Goal: Task Accomplishment & Management: Manage account settings

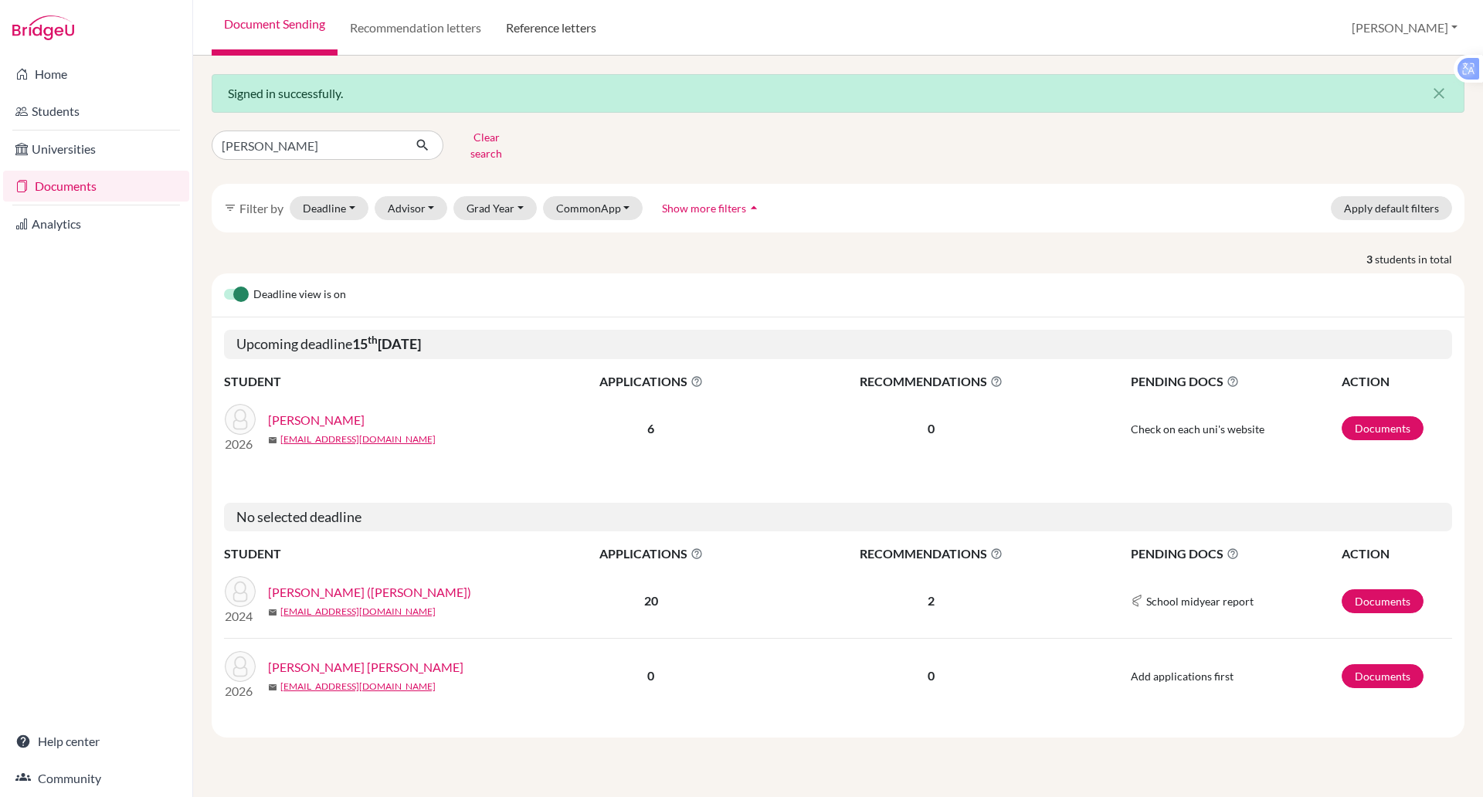
click at [556, 25] on link "Reference letters" at bounding box center [551, 28] width 115 height 56
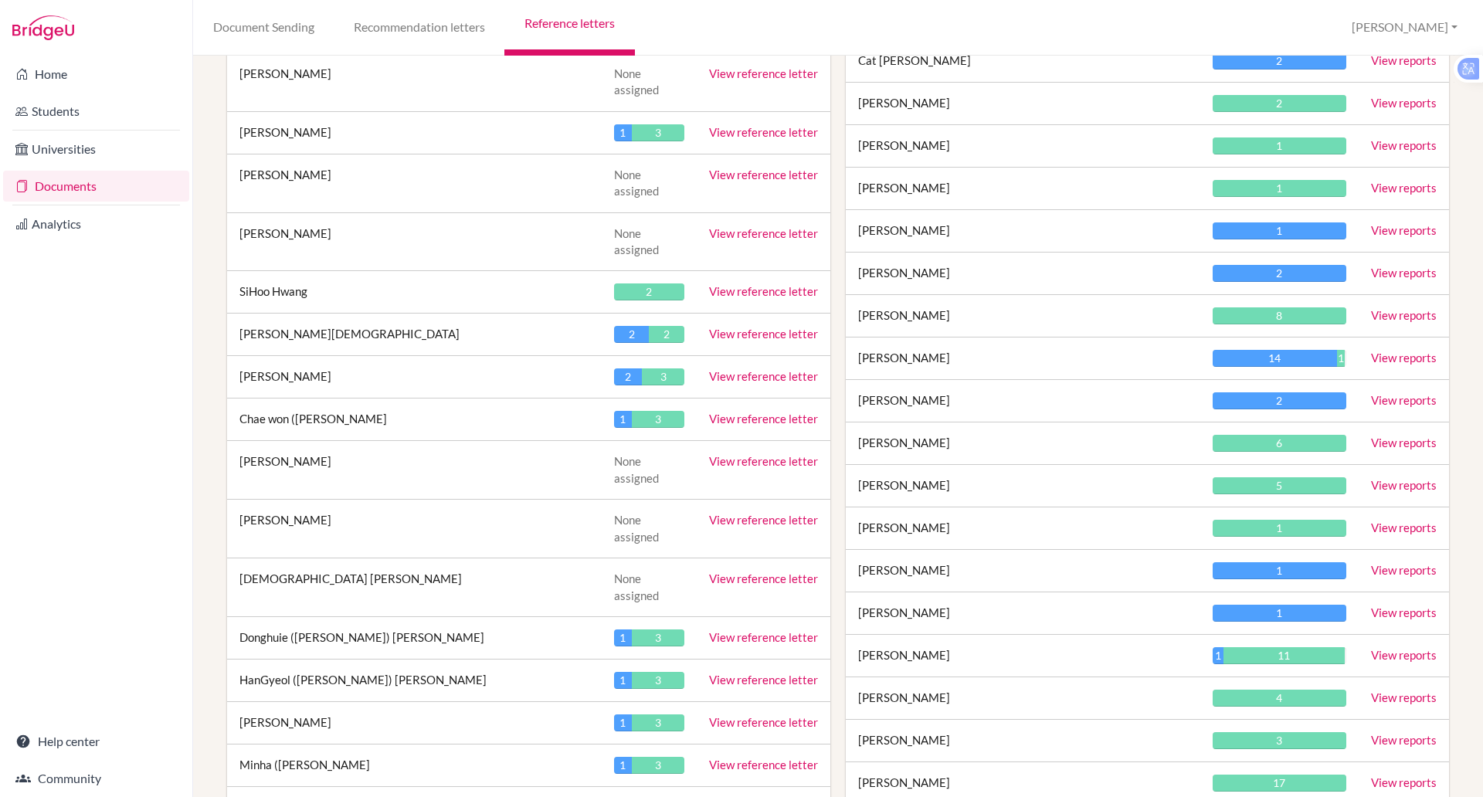
scroll to position [2585, 0]
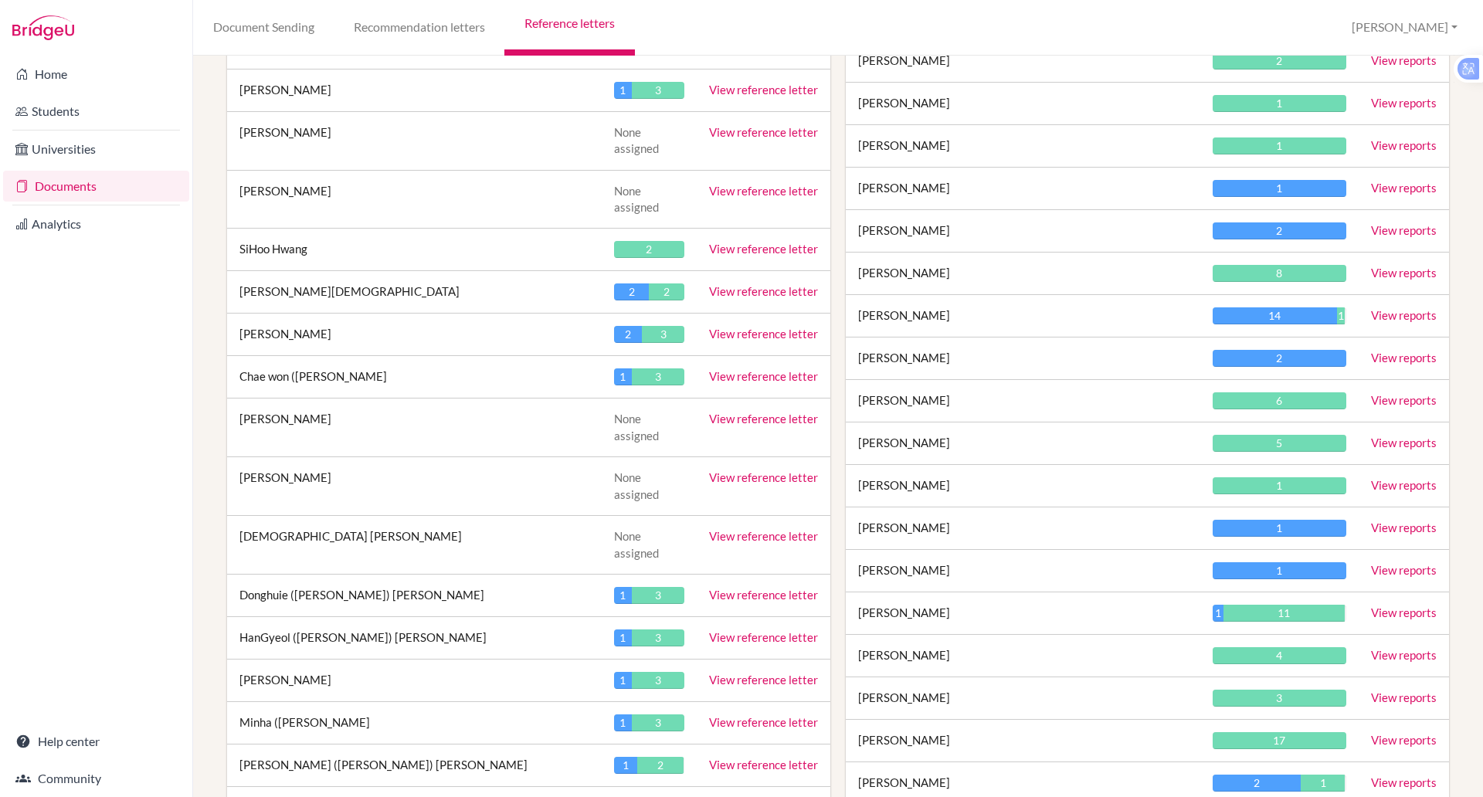
click at [1394, 311] on link "View reports" at bounding box center [1404, 315] width 66 height 14
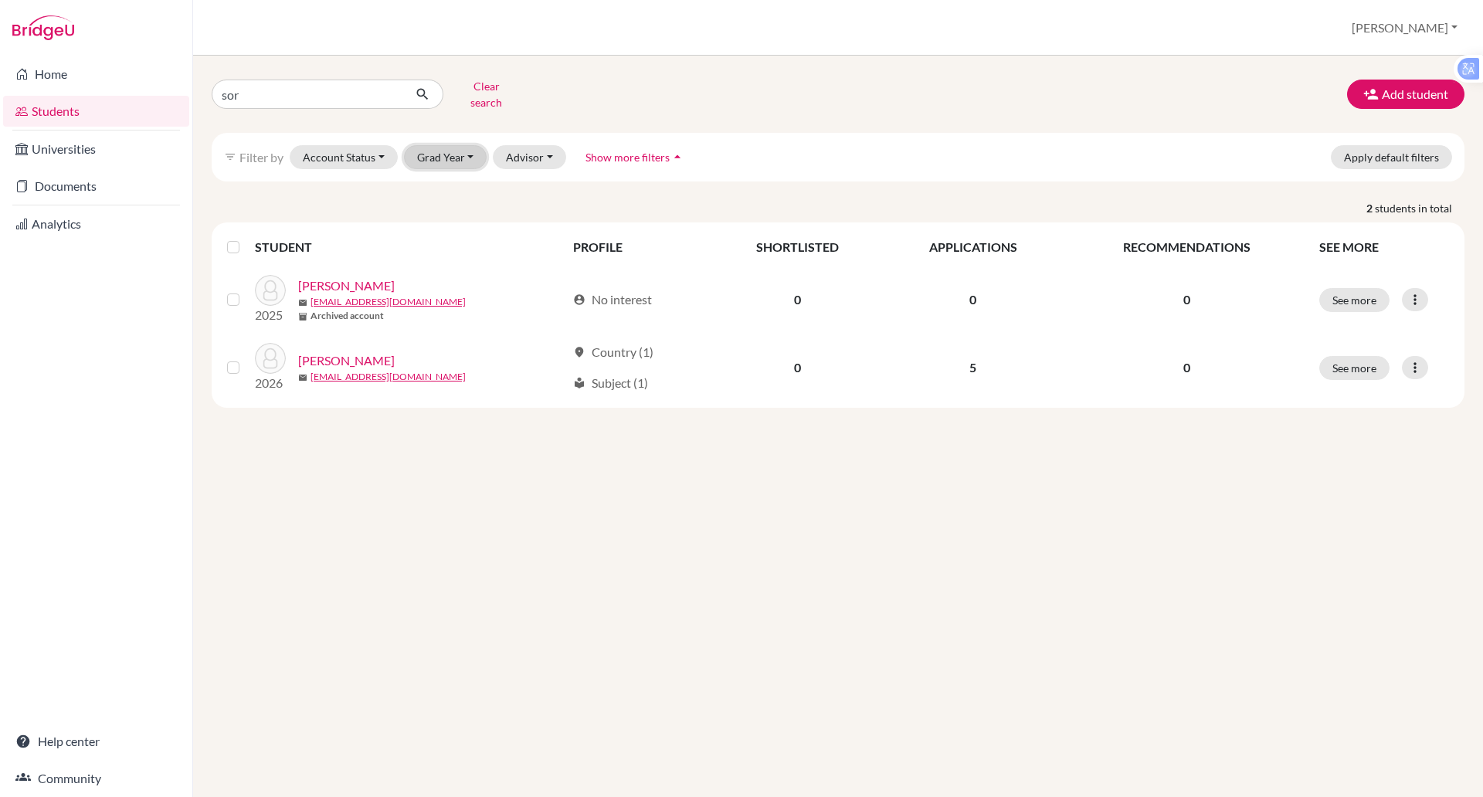
click at [463, 146] on button "Grad Year" at bounding box center [445, 157] width 83 height 24
click at [451, 230] on span "2025" at bounding box center [437, 239] width 28 height 19
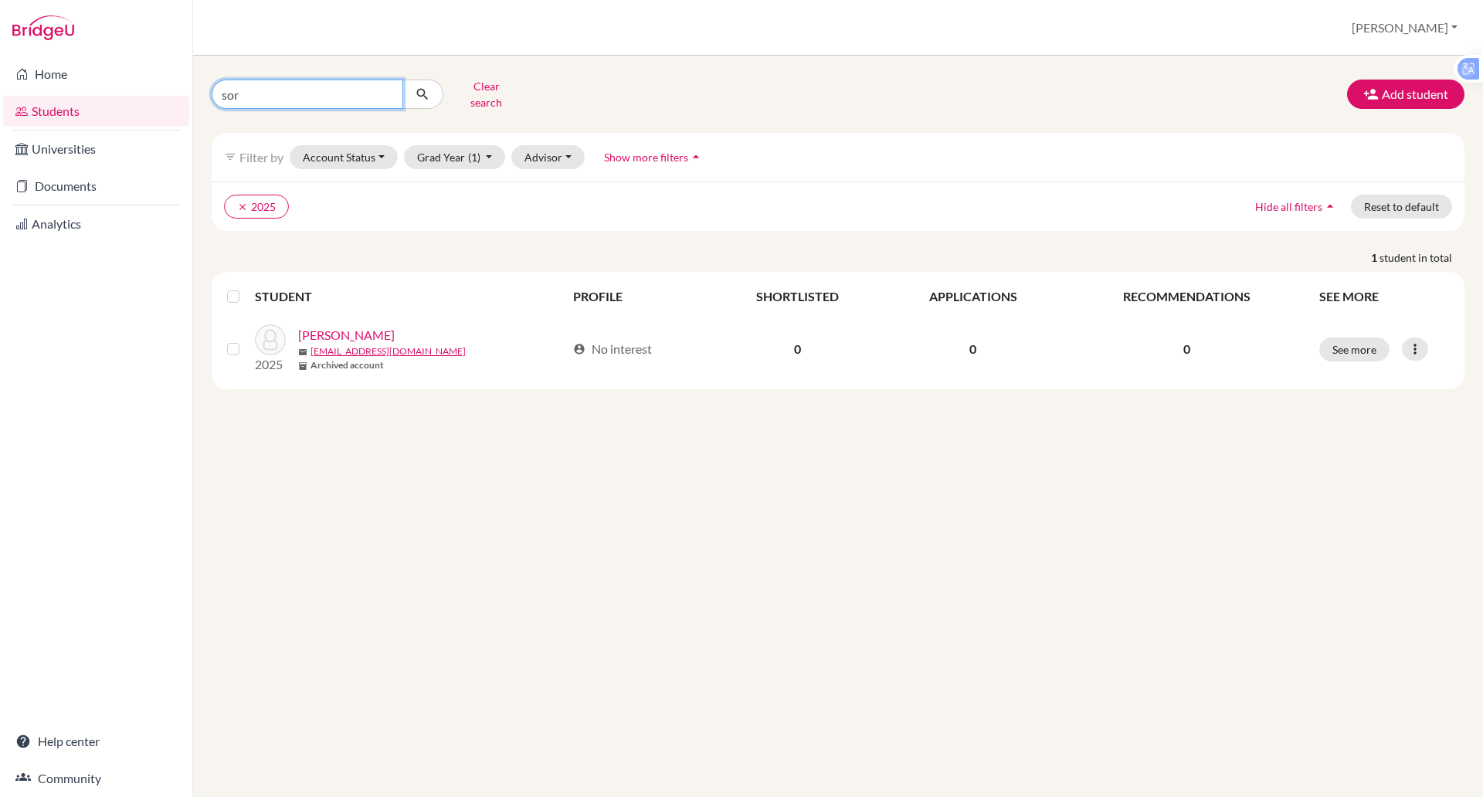
click at [273, 92] on input "sor" at bounding box center [308, 94] width 192 height 29
type input "s"
click at [403, 80] on button "submit" at bounding box center [423, 94] width 41 height 29
click at [412, 92] on button "submit" at bounding box center [423, 94] width 41 height 29
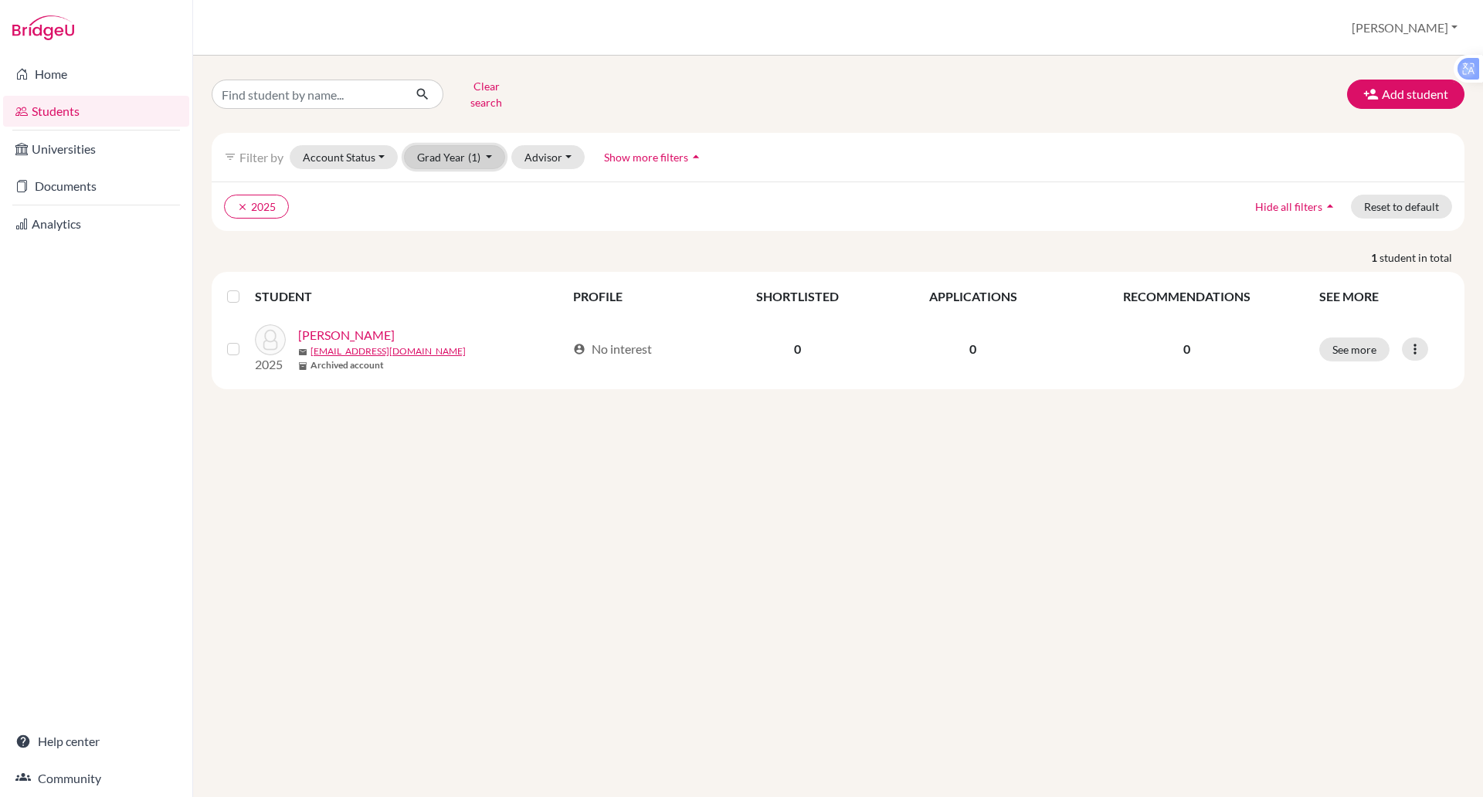
click at [482, 145] on button "Grad Year (1)" at bounding box center [455, 157] width 102 height 24
click at [452, 236] on div "2025 done" at bounding box center [450, 239] width 54 height 19
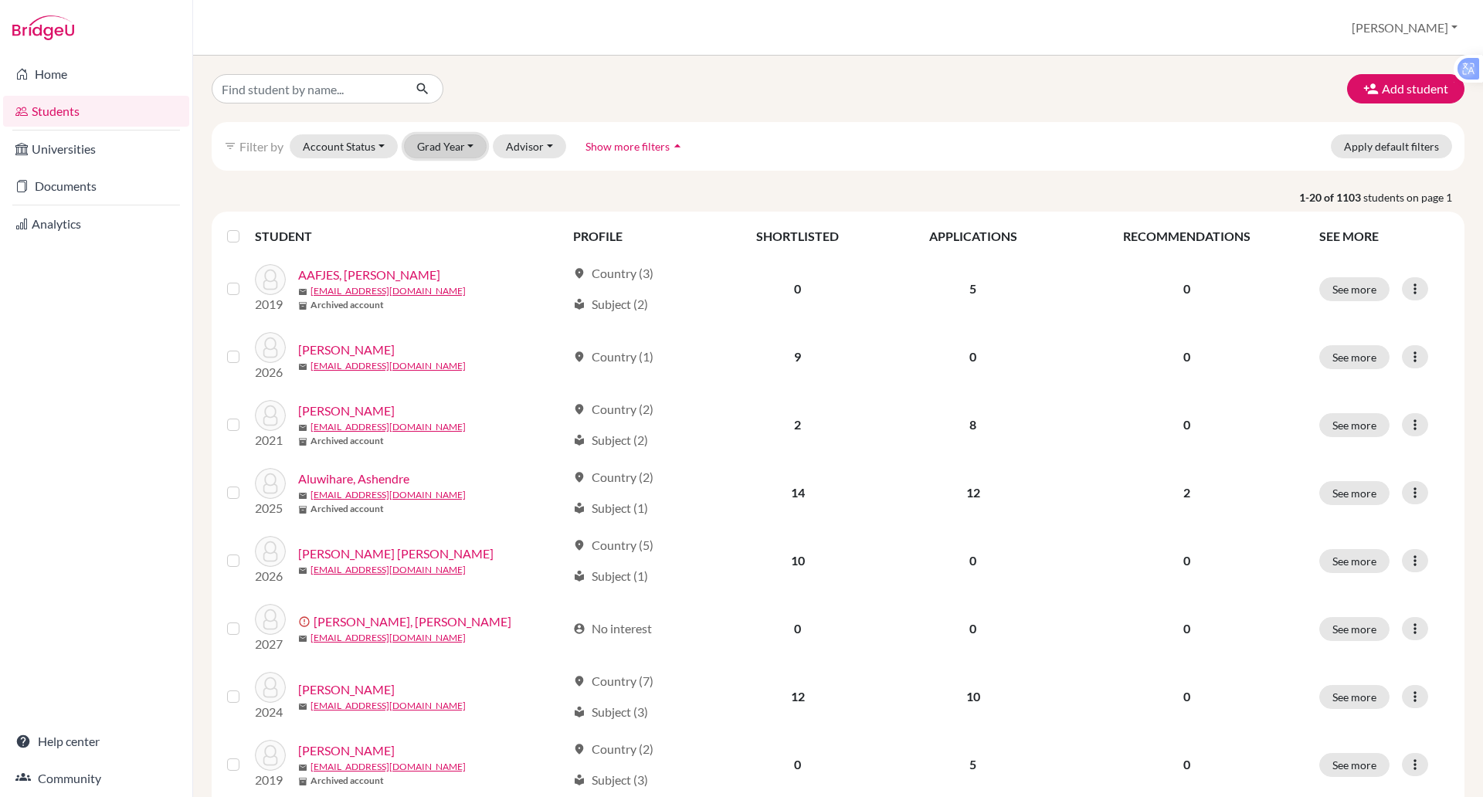
click at [450, 151] on button "Grad Year" at bounding box center [445, 146] width 83 height 24
click at [454, 228] on div "2025" at bounding box center [450, 228] width 54 height 19
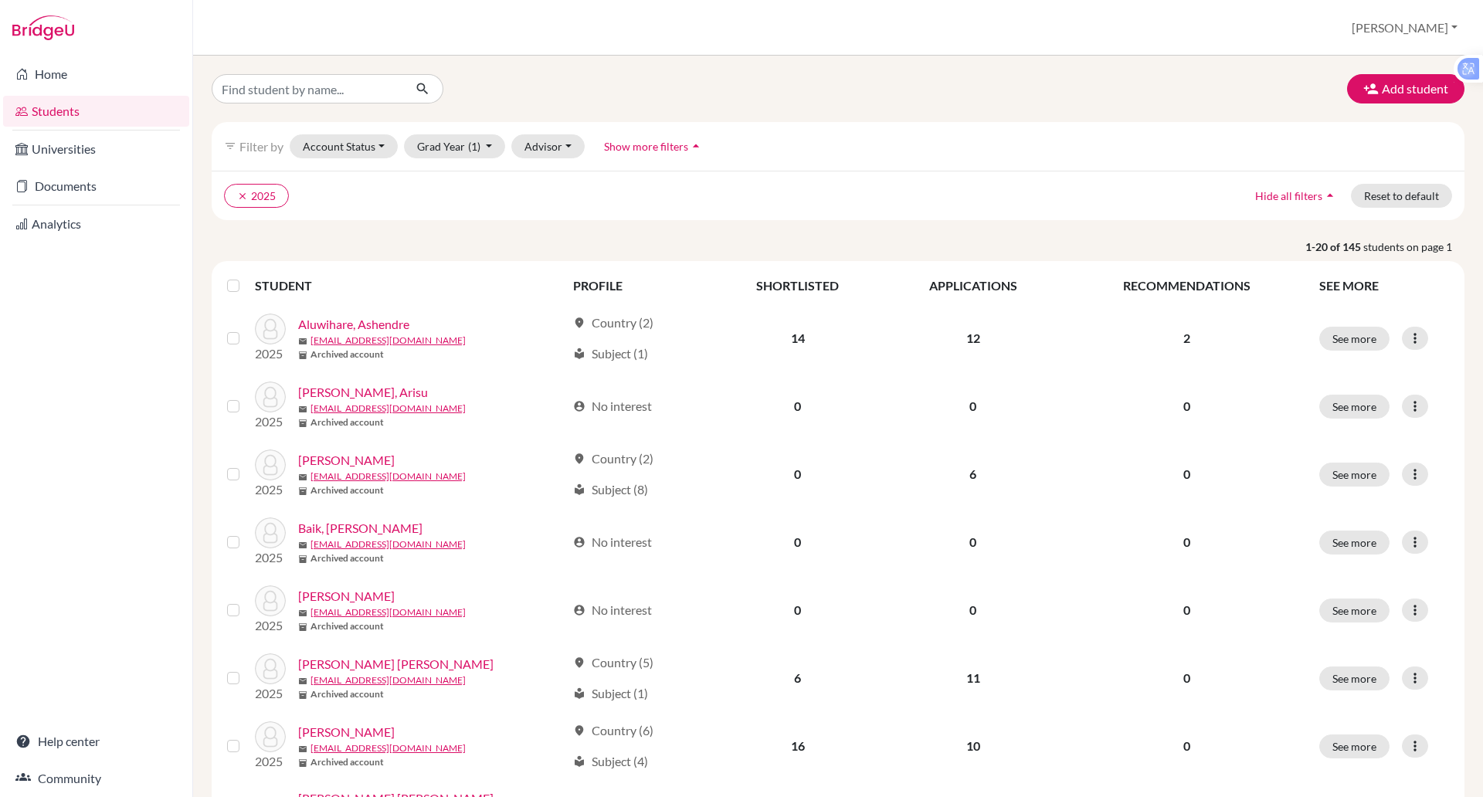
click at [481, 158] on div "filter_list Filter by Account Status Active accounts Archived accounts Register…" at bounding box center [838, 146] width 1253 height 49
click at [476, 146] on span "(1)" at bounding box center [474, 146] width 12 height 13
click at [457, 250] on div "2024" at bounding box center [450, 253] width 54 height 19
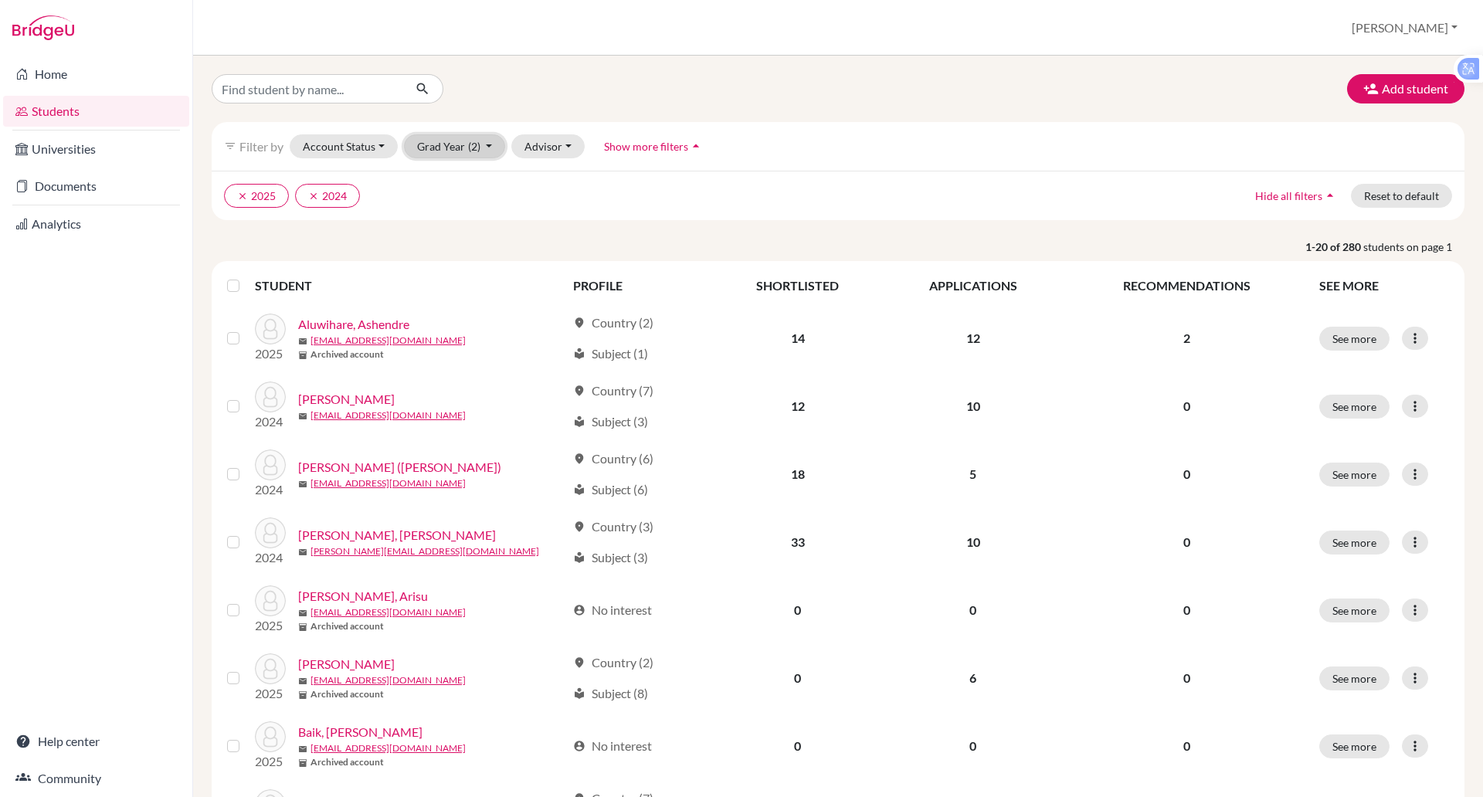
click at [440, 151] on button "Grad Year (2)" at bounding box center [455, 146] width 102 height 24
click at [260, 199] on button "clear 2025" at bounding box center [256, 196] width 65 height 24
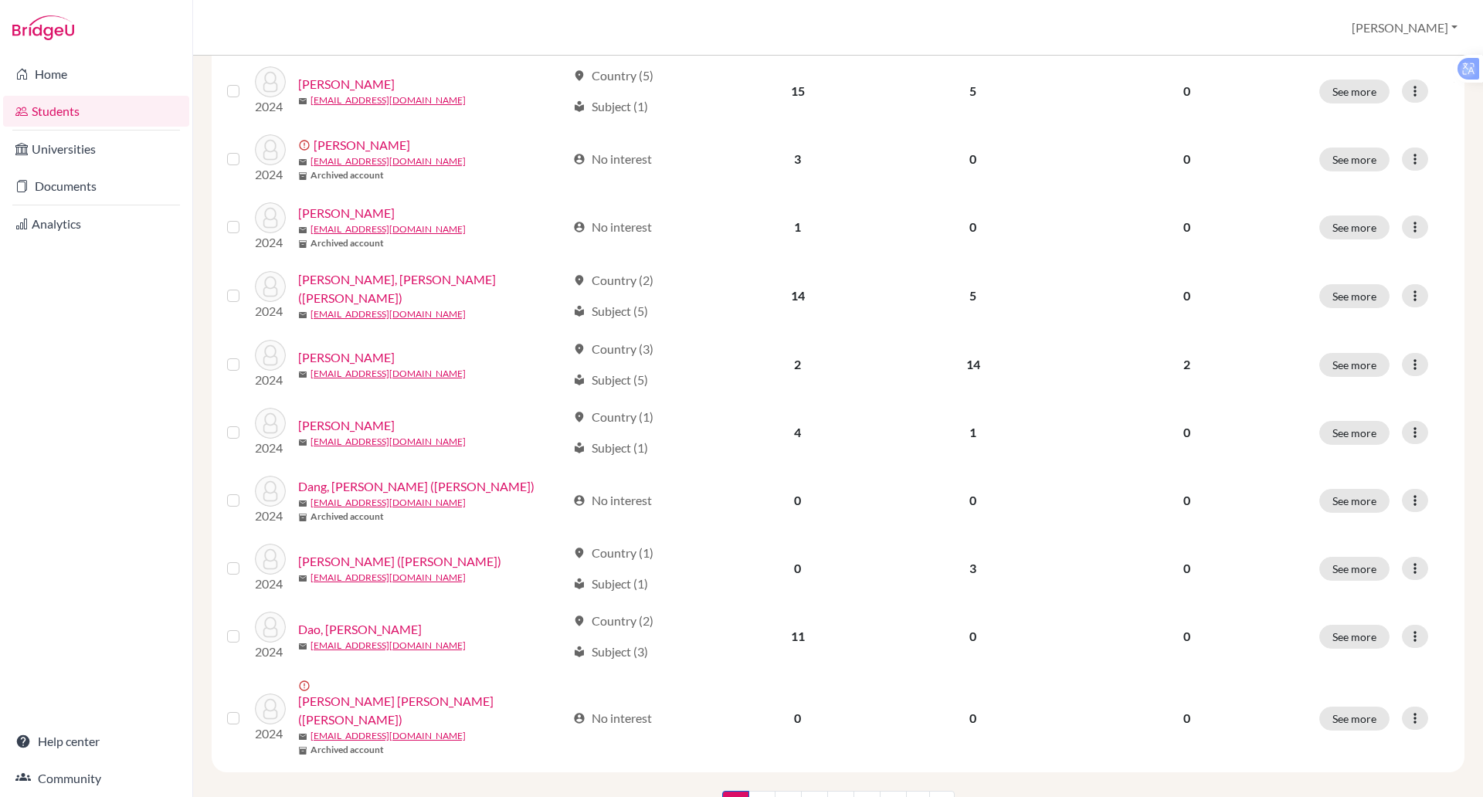
scroll to position [970, 0]
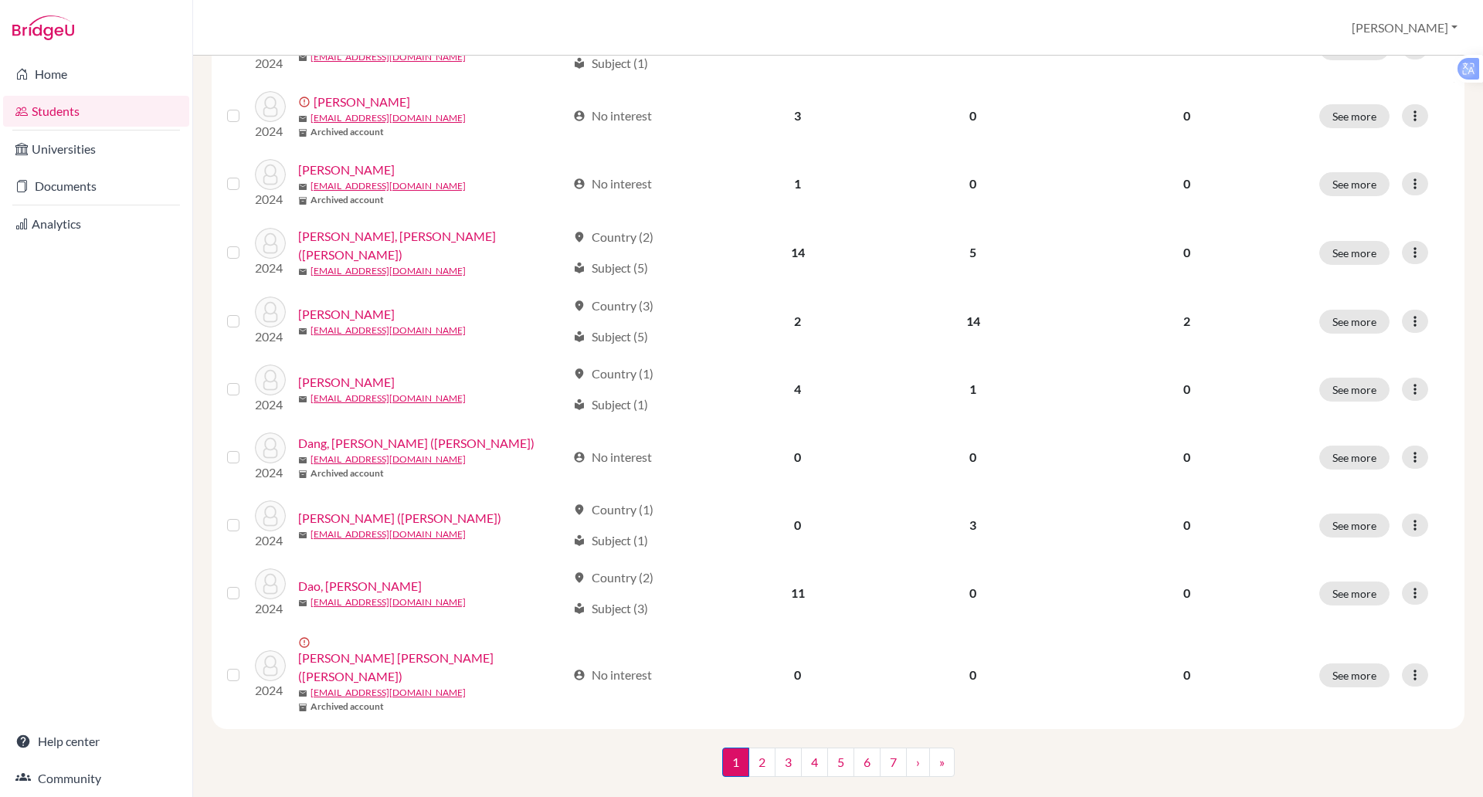
click at [56, 109] on link "Students" at bounding box center [96, 111] width 186 height 31
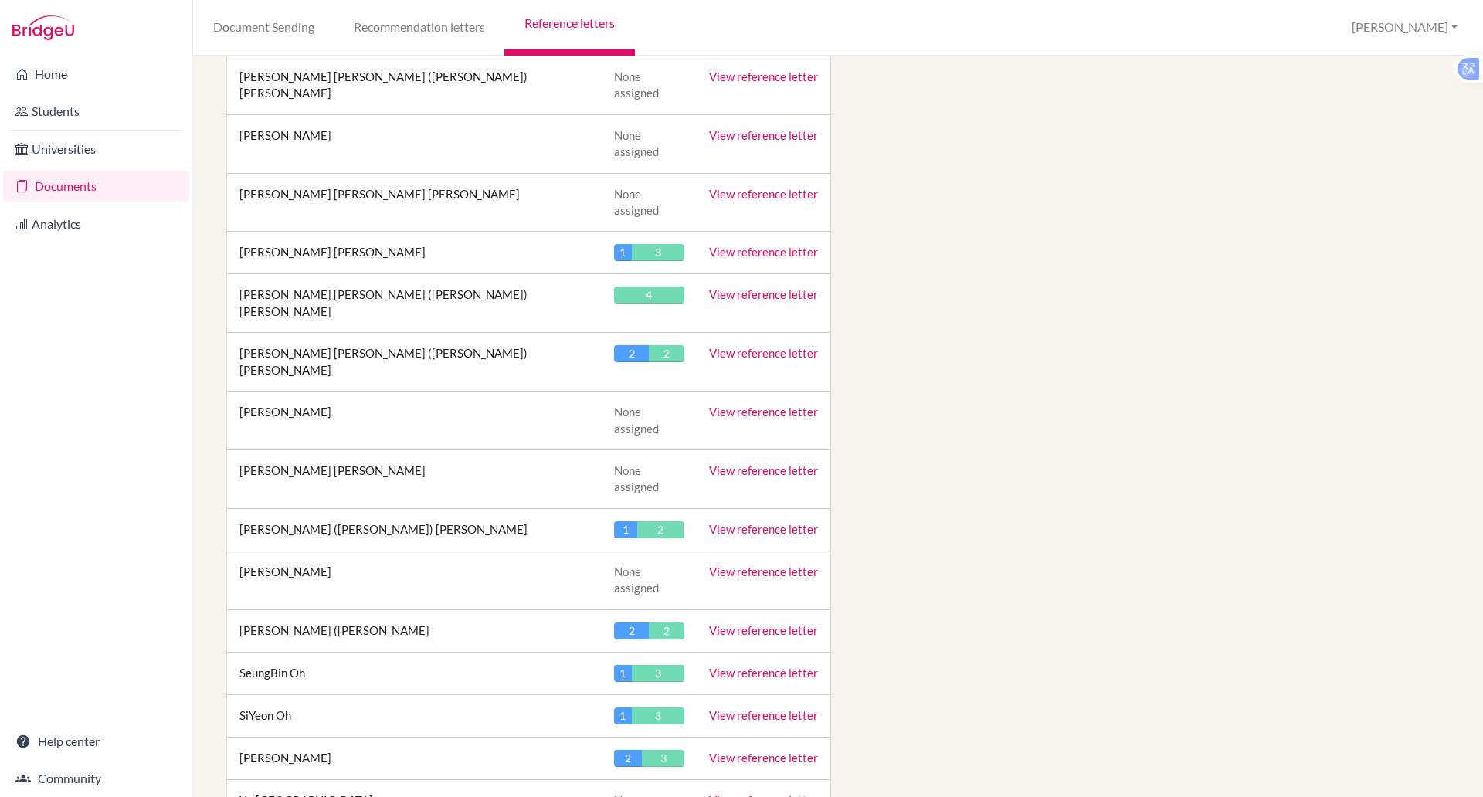
scroll to position [5185, 0]
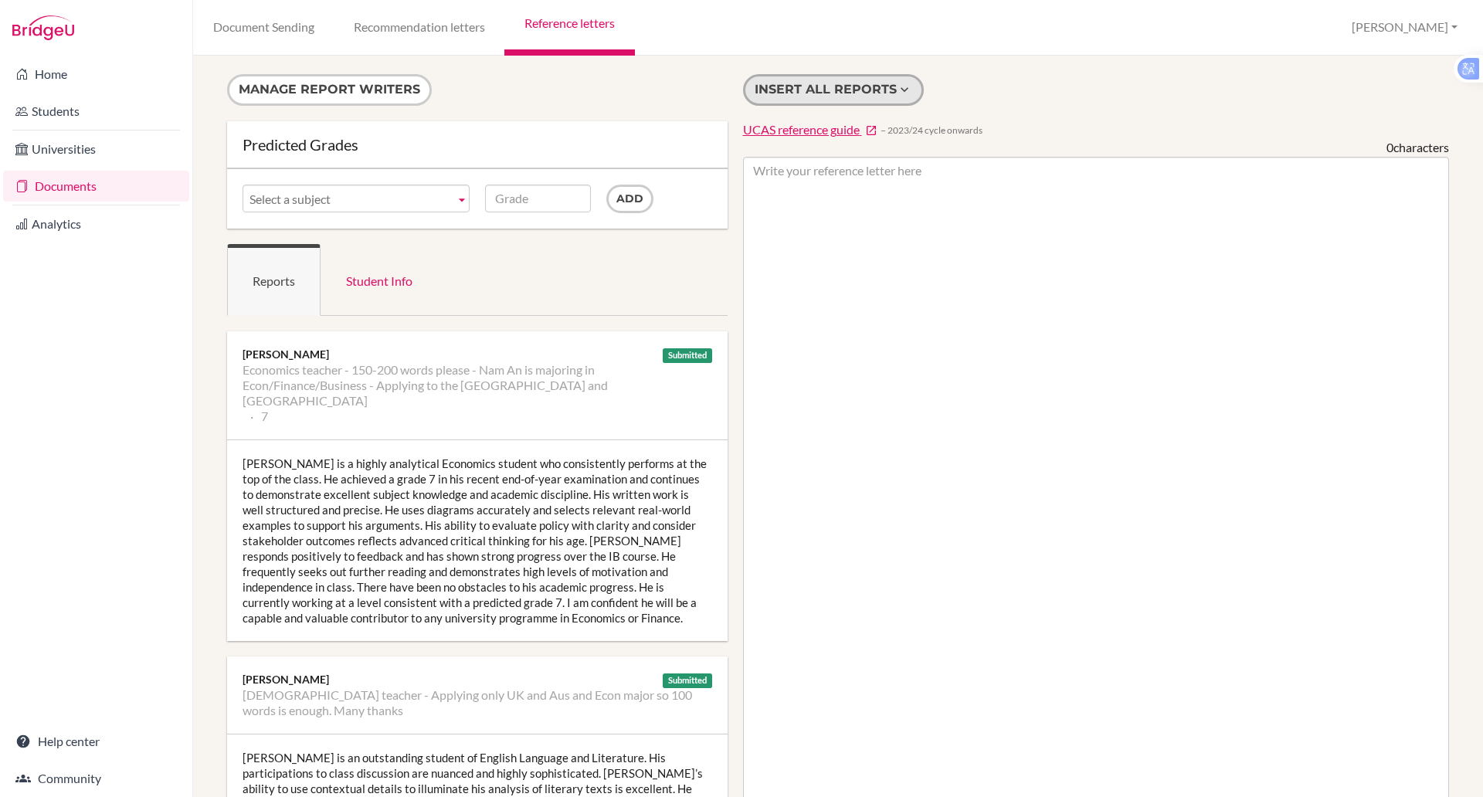
click at [807, 92] on button "Insert all reports" at bounding box center [833, 90] width 181 height 32
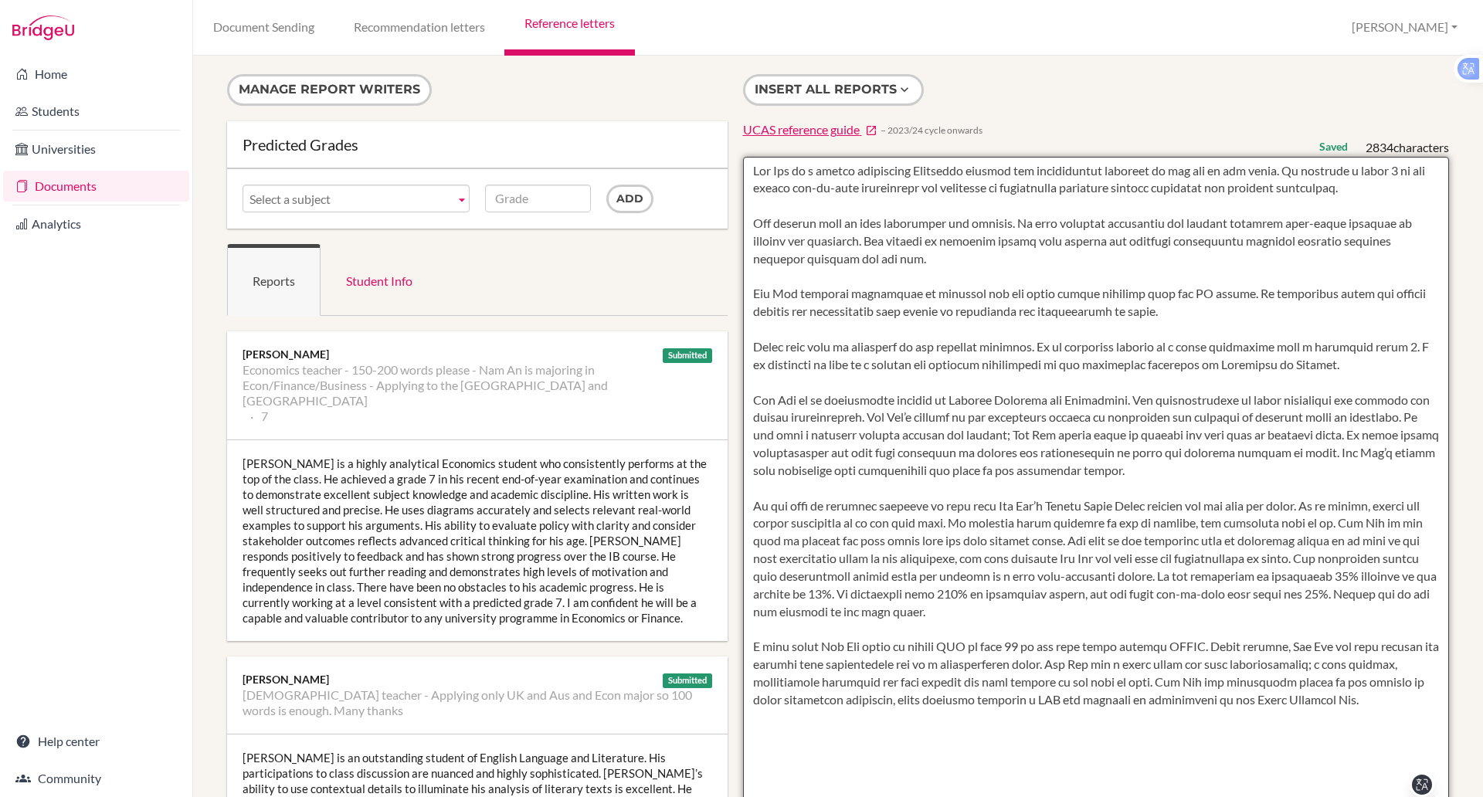
click at [755, 168] on textarea at bounding box center [1096, 603] width 707 height 893
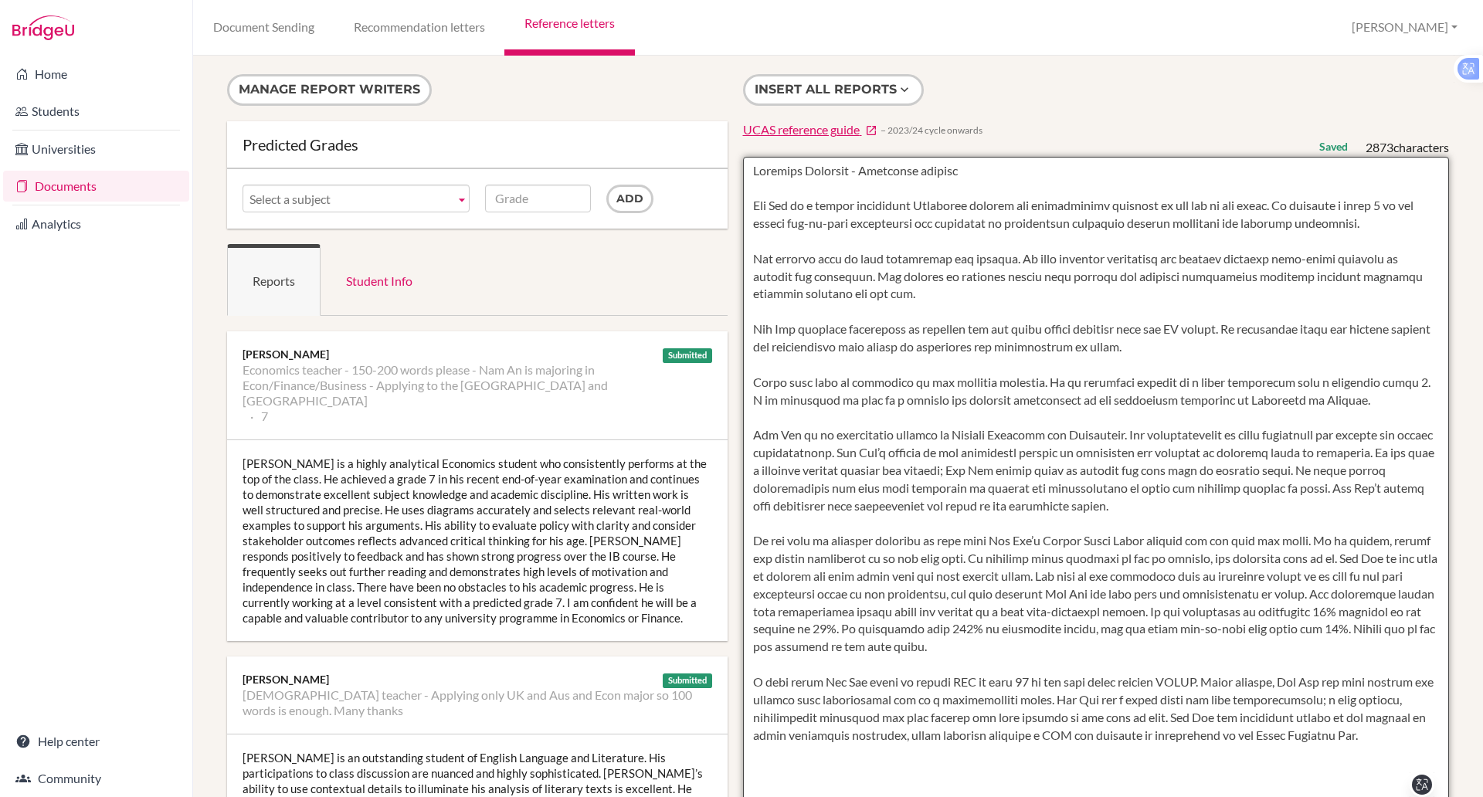
click at [763, 421] on textarea at bounding box center [1096, 603] width 707 height 893
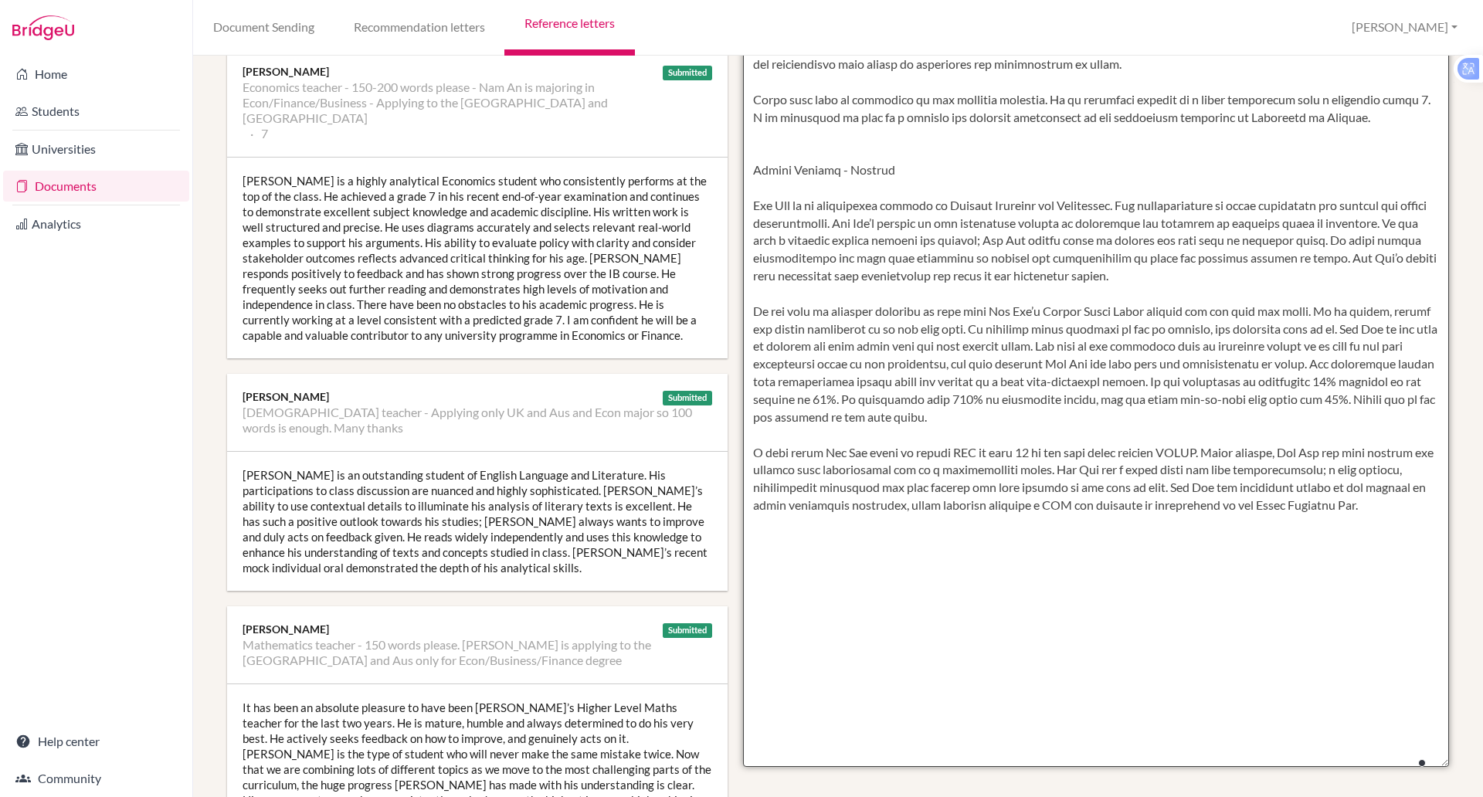
scroll to position [284, 0]
click at [783, 301] on textarea at bounding box center [1096, 319] width 707 height 893
click at [748, 295] on textarea at bounding box center [1096, 319] width 707 height 893
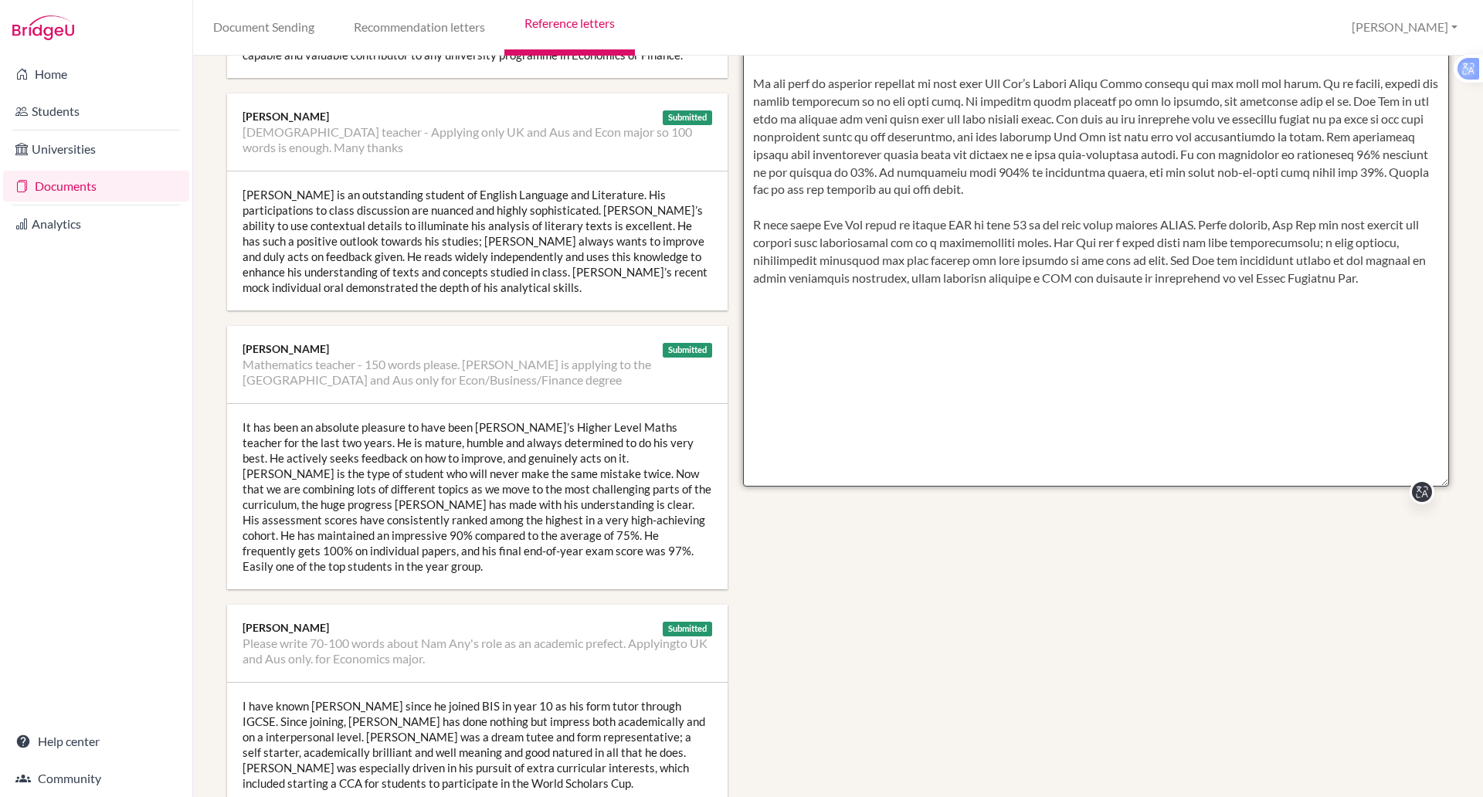
scroll to position [544, 0]
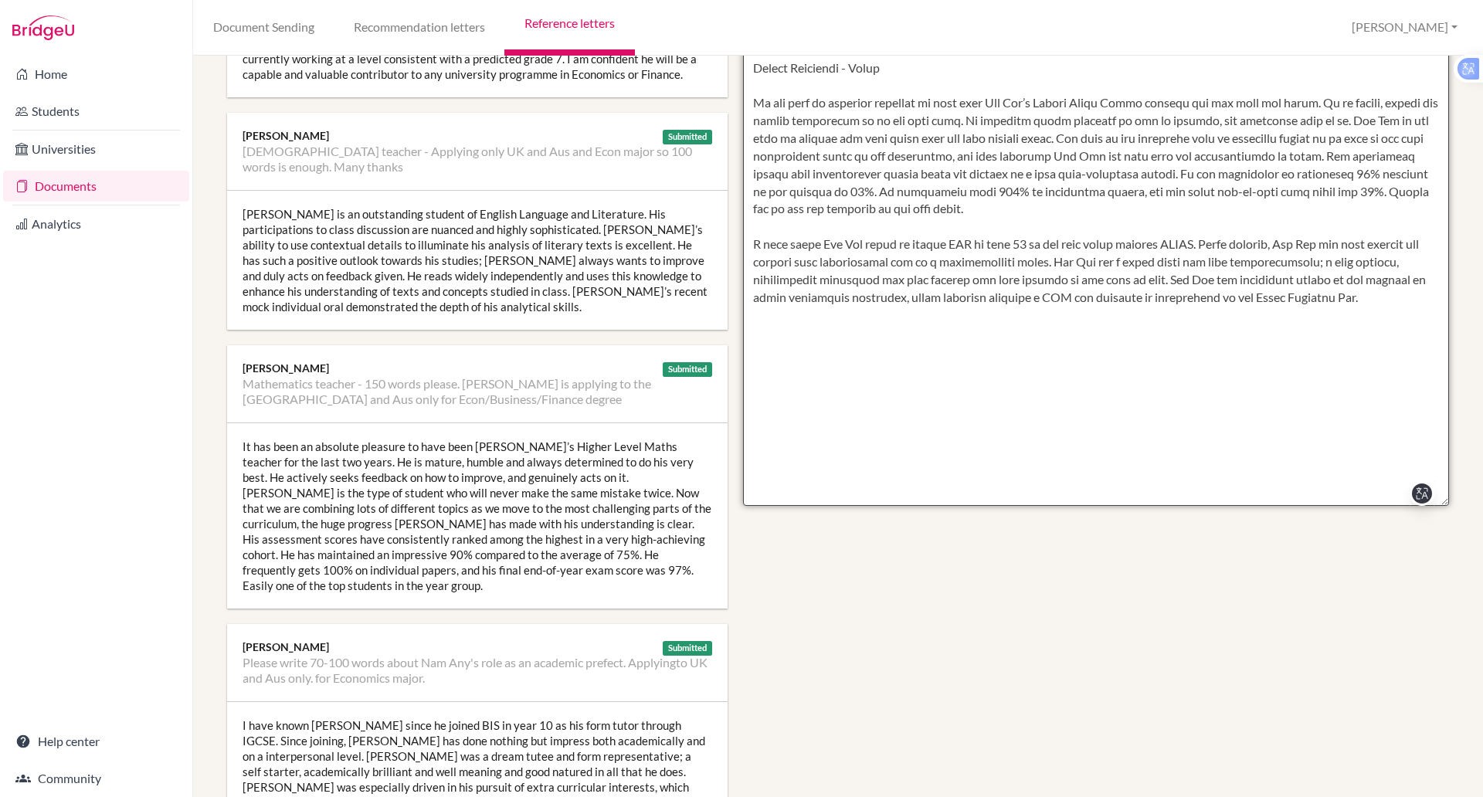
click at [774, 233] on textarea at bounding box center [1096, 59] width 707 height 893
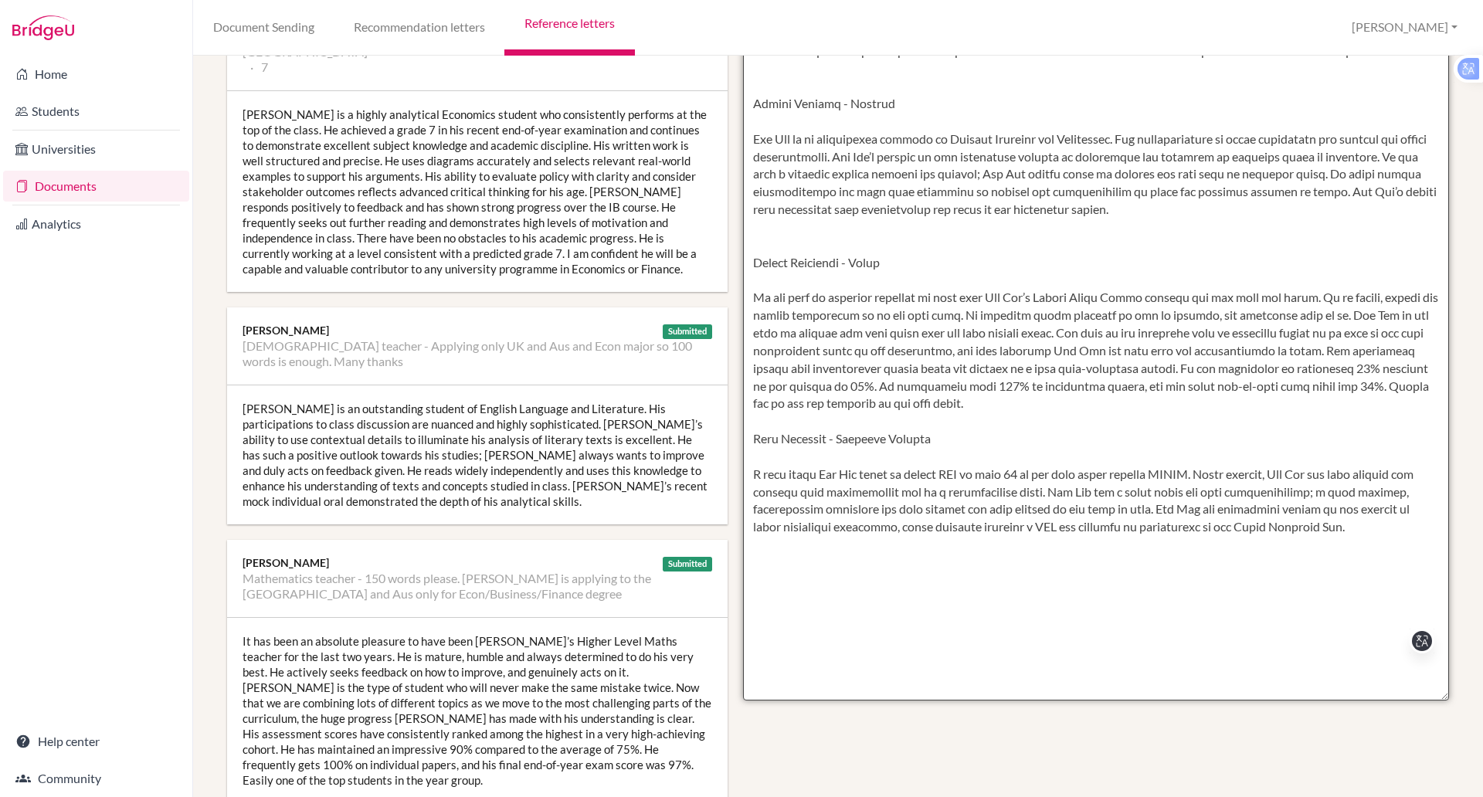
scroll to position [0, 0]
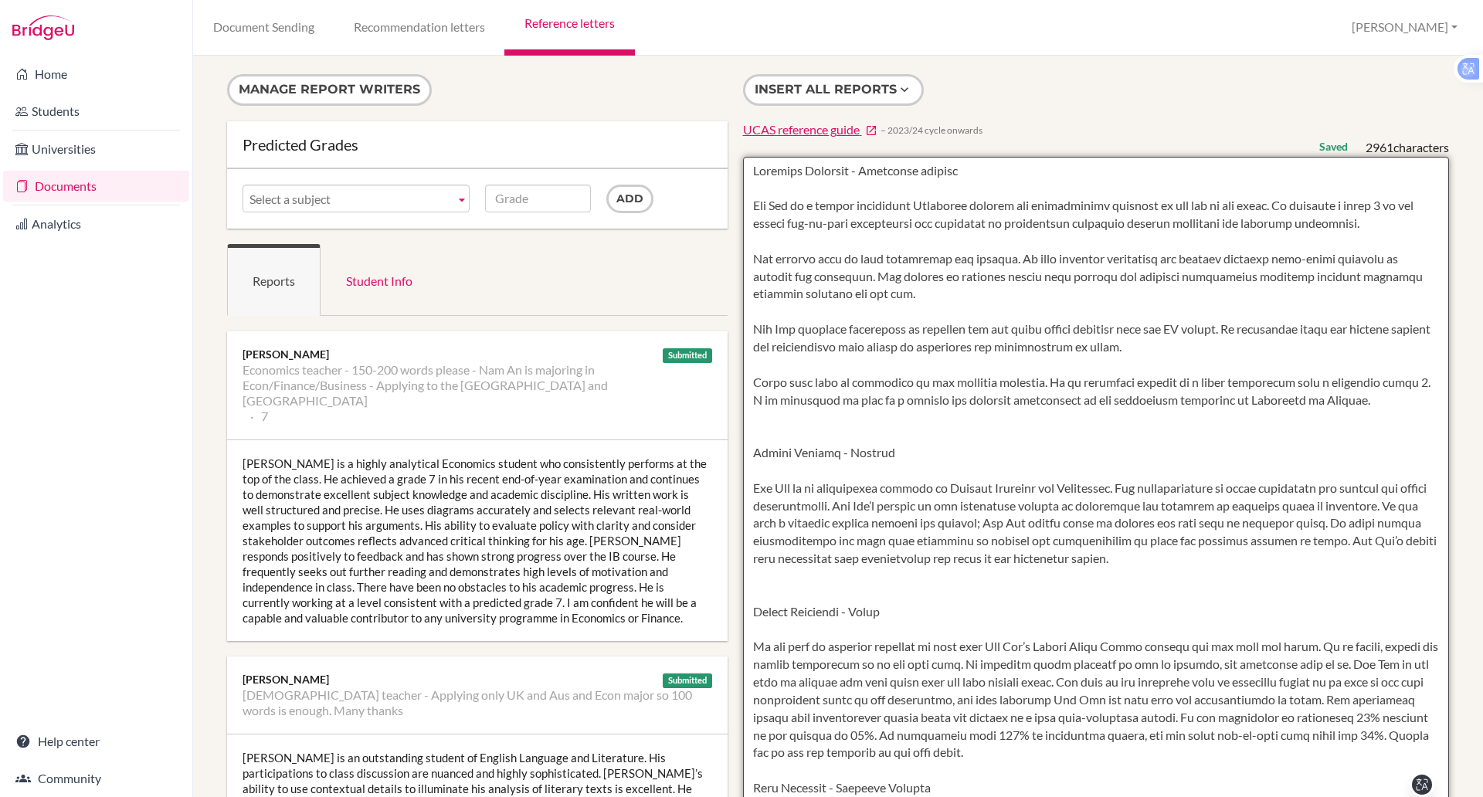
drag, startPoint x: 1341, startPoint y: 341, endPoint x: 747, endPoint y: 169, distance: 618.6
click at [747, 169] on textarea at bounding box center [1096, 603] width 707 height 893
type textarea "Caroline Yearwood - Economics teacher Nam Anh is a highly analytical Economics …"
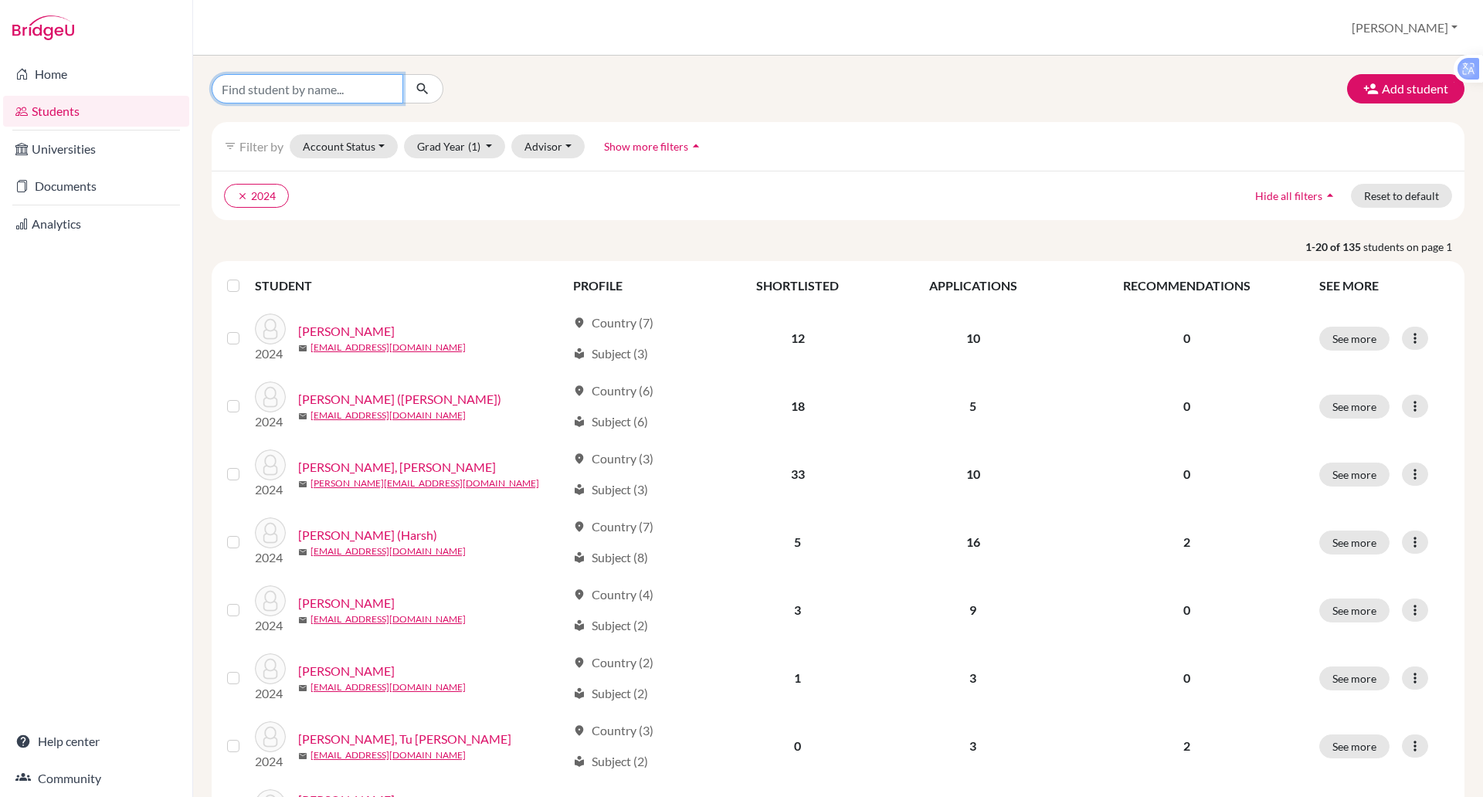
click at [319, 93] on input "Find student by name..." at bounding box center [308, 88] width 192 height 29
type input "yoshi"
click button "submit" at bounding box center [423, 88] width 41 height 29
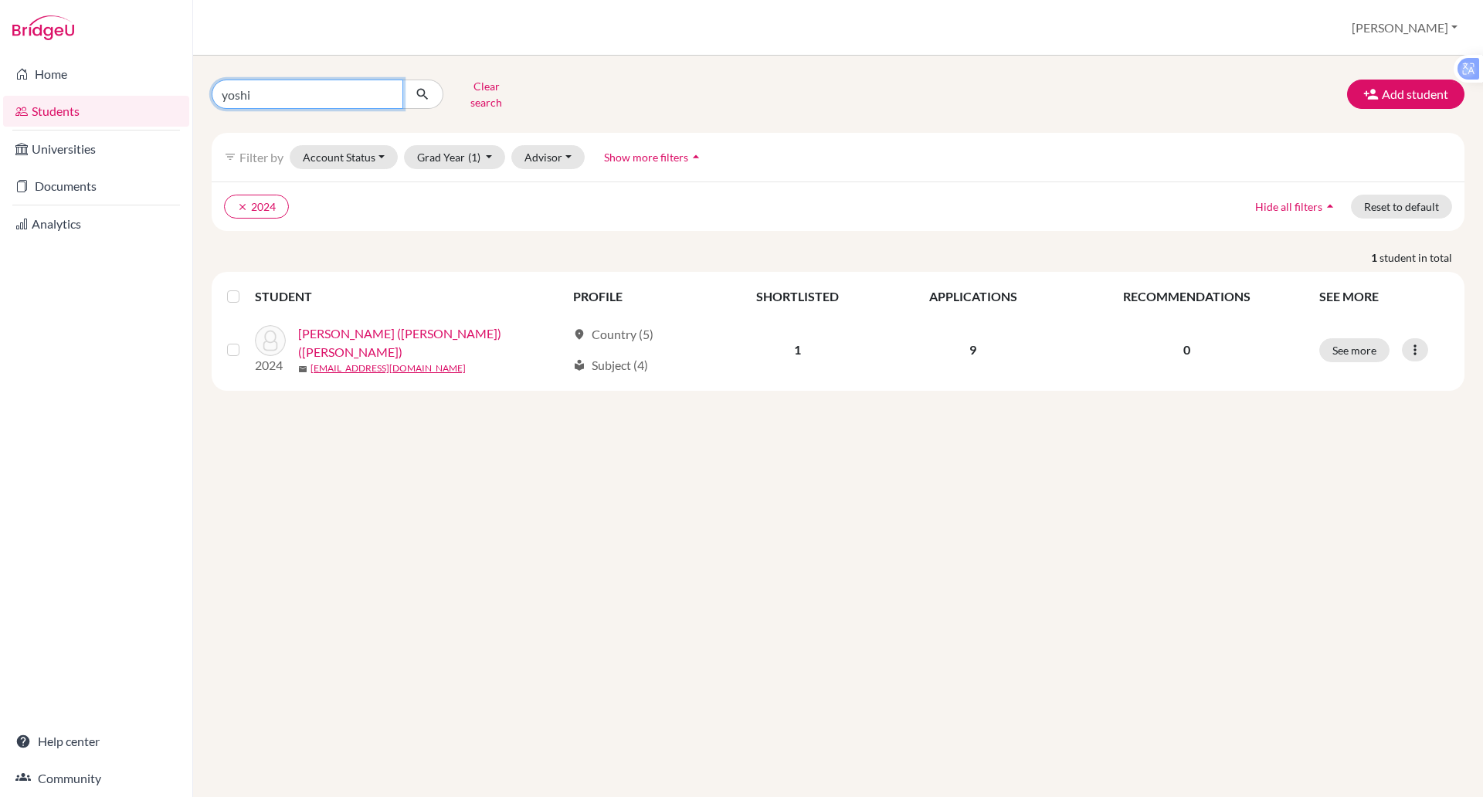
click at [263, 90] on input "yoshi" at bounding box center [308, 94] width 192 height 29
click at [253, 195] on button "clear 2024" at bounding box center [256, 207] width 65 height 24
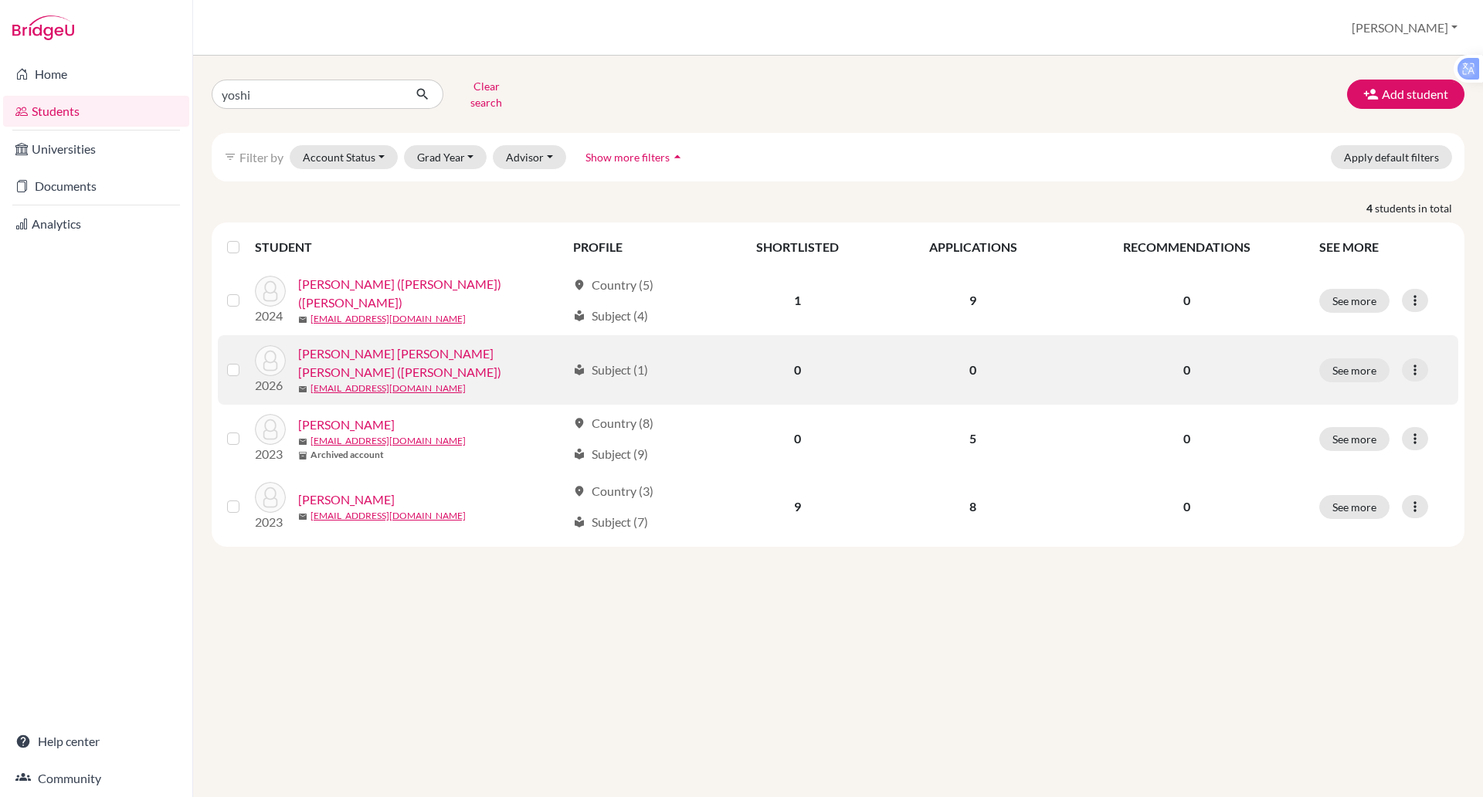
click at [398, 347] on link "[PERSON_NAME] [PERSON_NAME] [PERSON_NAME] ([PERSON_NAME])" at bounding box center [432, 363] width 268 height 37
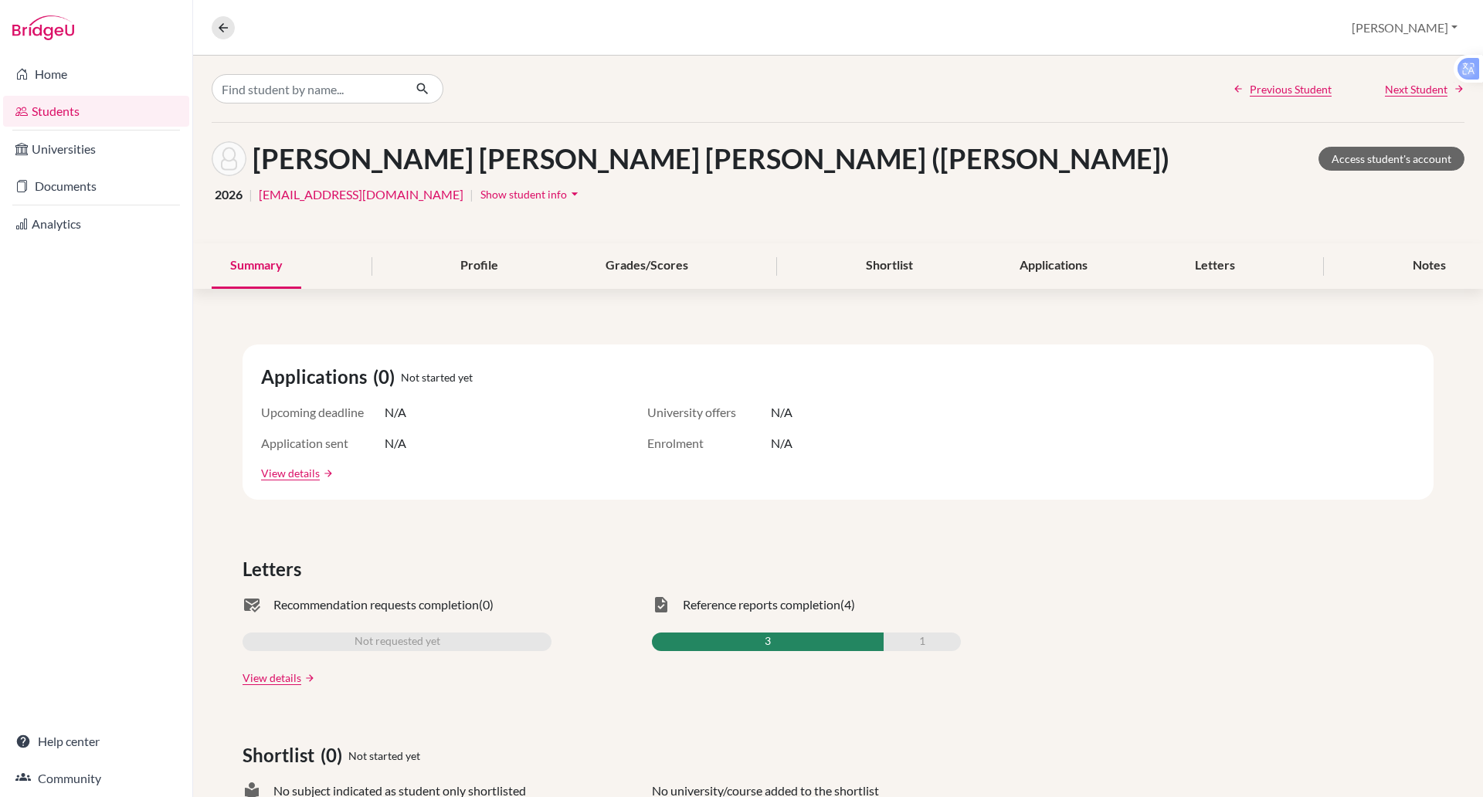
click at [480, 182] on button "Show student info arrow_drop_down" at bounding box center [532, 194] width 104 height 24
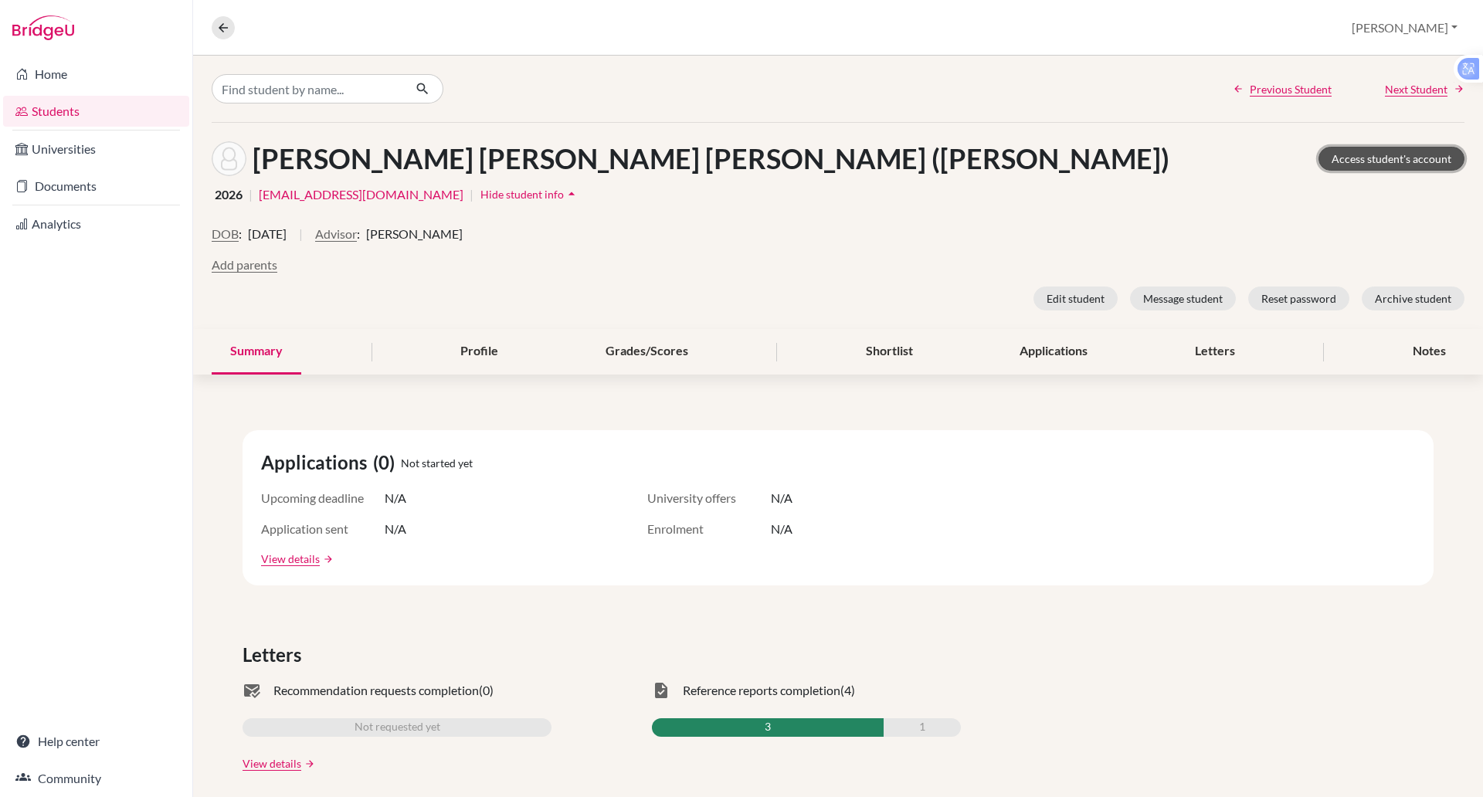
click at [1346, 151] on link "Access student's account" at bounding box center [1392, 159] width 146 height 24
